Goal: Obtain resource: Obtain resource

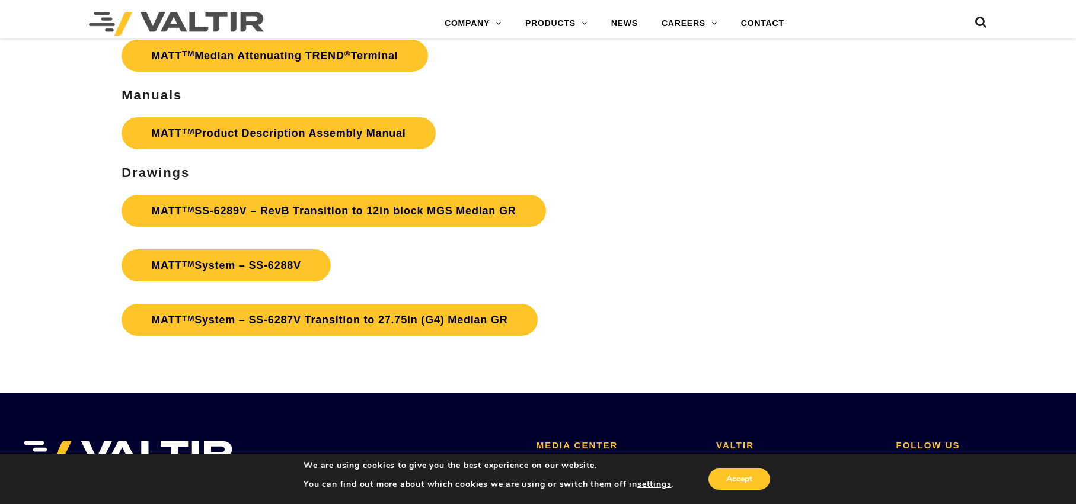
scroll to position [4148, 0]
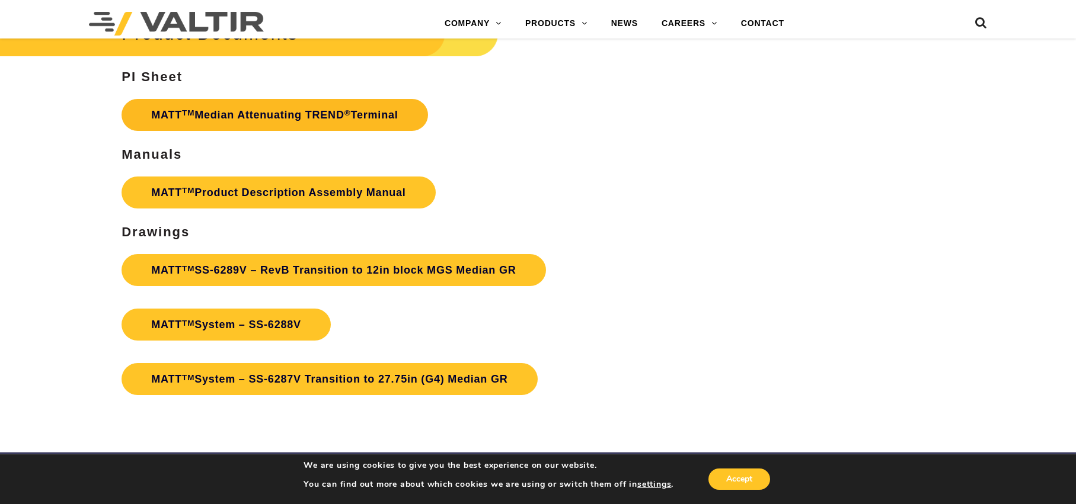
click at [196, 131] on link "MATT TM Median Attenuating TREND ® Terminal" at bounding box center [274, 115] width 306 height 32
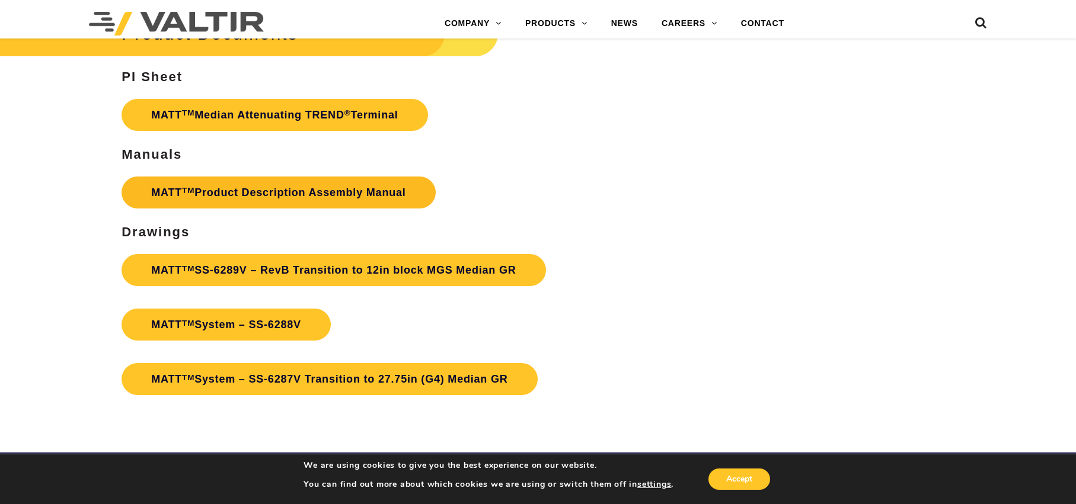
click at [209, 209] on link "MATT TM Product Description Assembly Manual" at bounding box center [278, 193] width 314 height 32
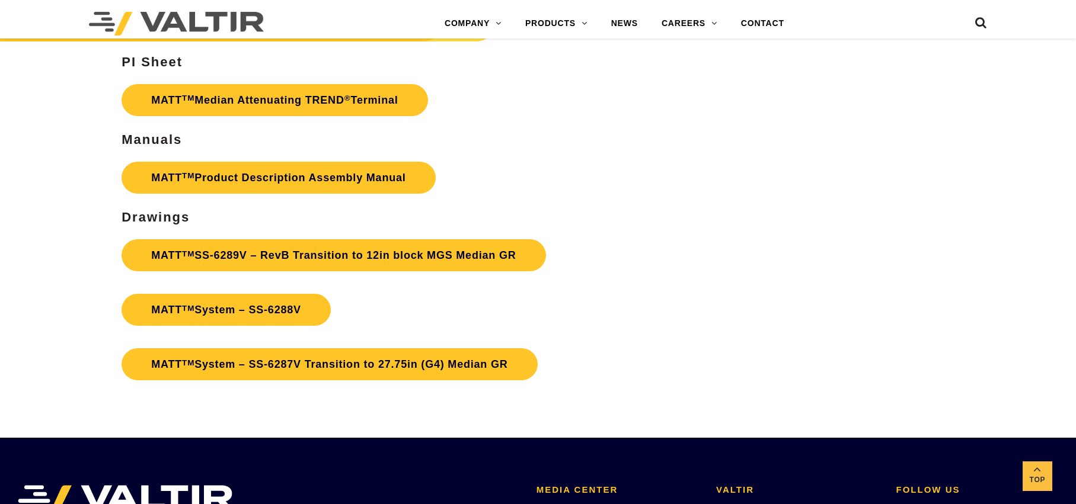
scroll to position [4148, 0]
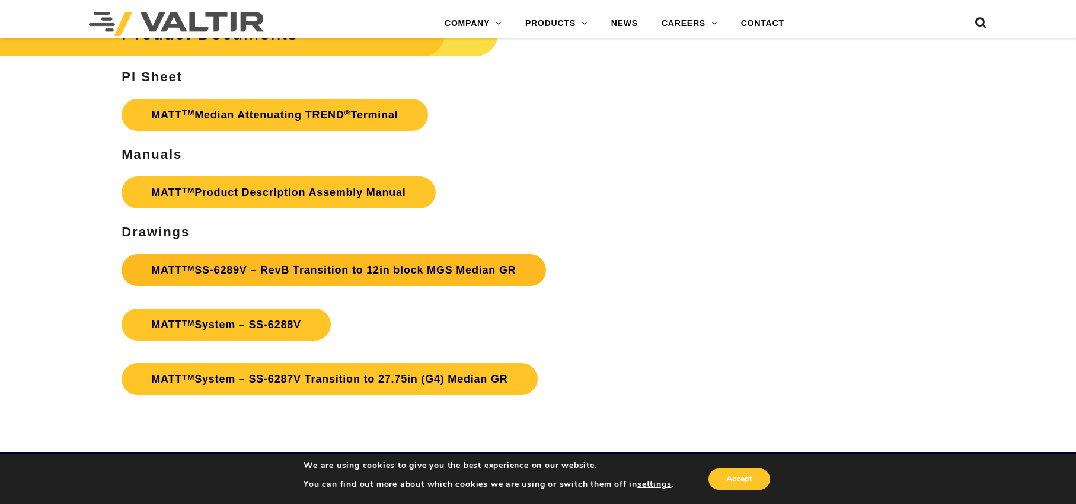
click at [215, 286] on link "MATT TM SS-6289V – RevB Transition to 12in block MGS Median GR" at bounding box center [333, 270] width 424 height 32
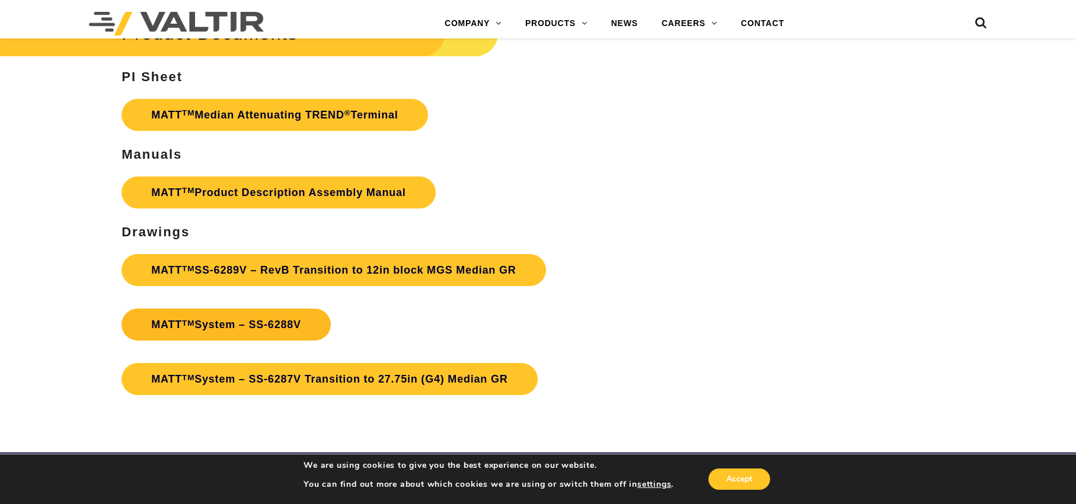
click at [184, 328] on sup "TM" at bounding box center [188, 323] width 12 height 9
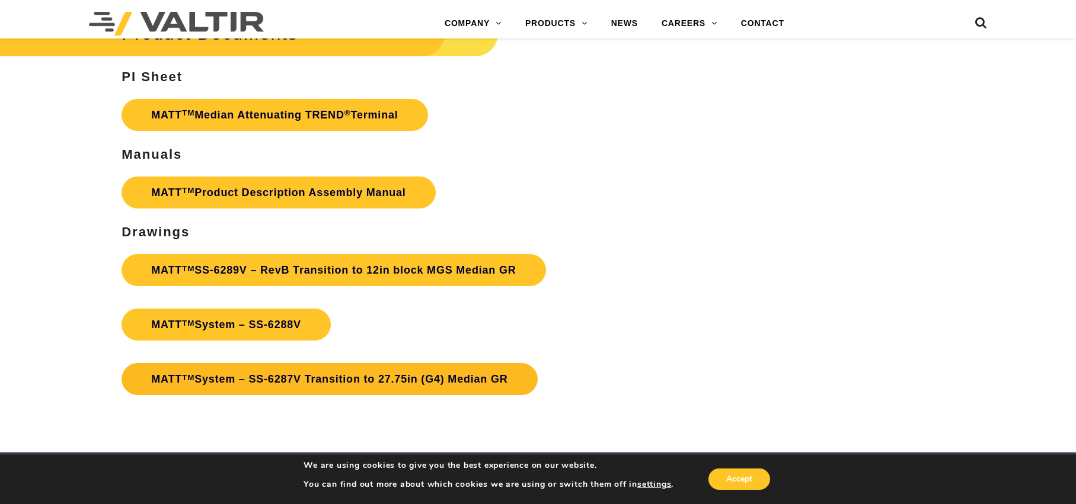
click at [254, 395] on link "MATT TM System – SS-6287V Transition to 27.75in (G4) Median GR" at bounding box center [328, 379] width 415 height 32
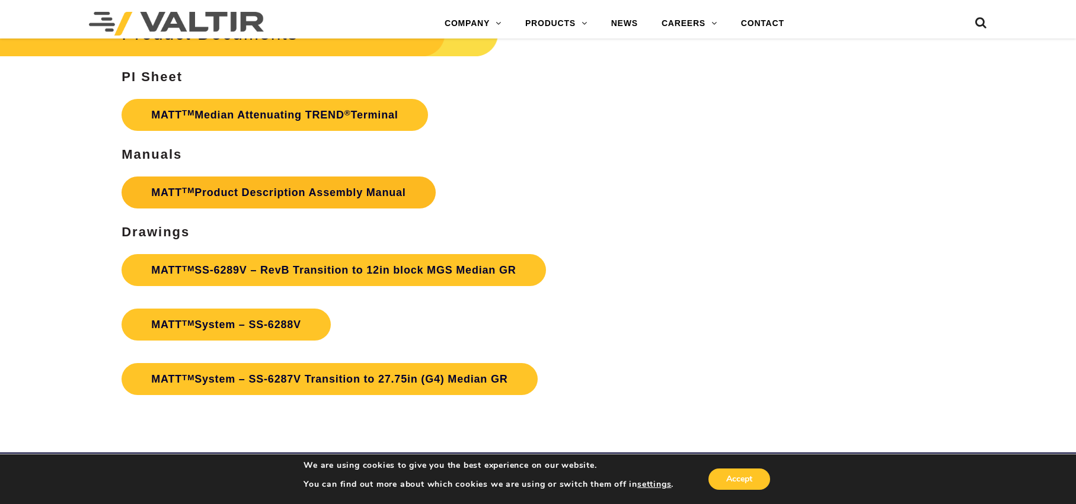
click at [168, 209] on link "MATT TM Product Description Assembly Manual" at bounding box center [278, 193] width 314 height 32
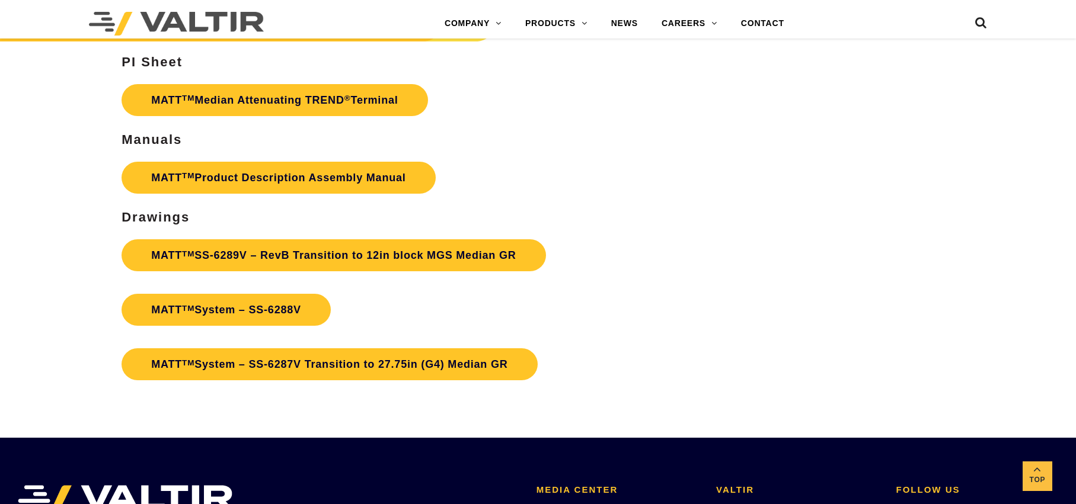
scroll to position [4148, 0]
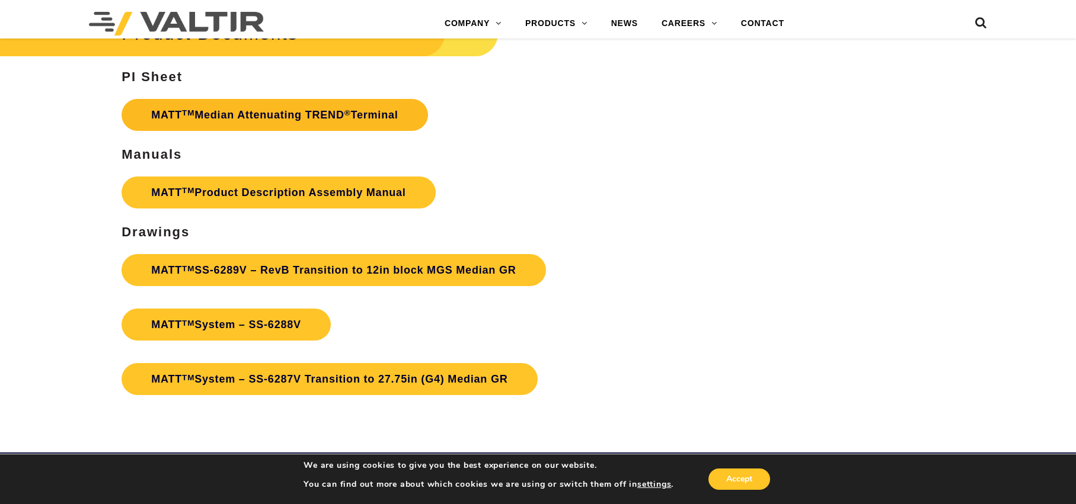
click at [207, 131] on link "MATT TM Median Attenuating TREND ® Terminal" at bounding box center [274, 115] width 306 height 32
